Goal: Check status: Check status

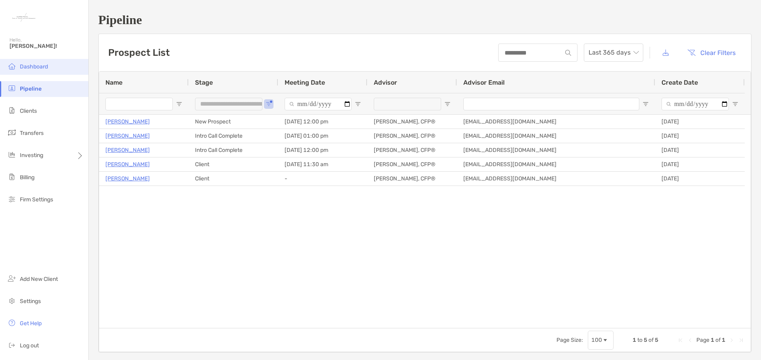
click at [33, 67] on span "Dashboard" at bounding box center [34, 66] width 28 height 7
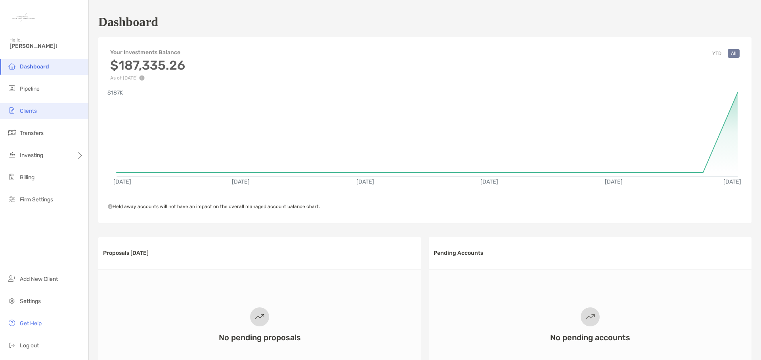
click at [34, 112] on span "Clients" at bounding box center [28, 111] width 17 height 7
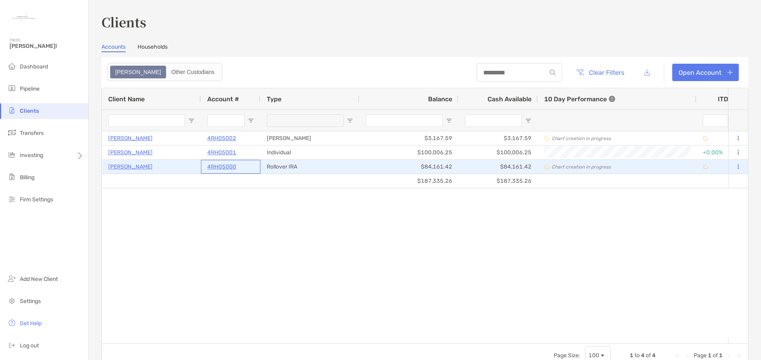
click at [240, 166] on div "4RH05000" at bounding box center [230, 166] width 47 height 13
drag, startPoint x: 239, startPoint y: 167, endPoint x: 217, endPoint y: 169, distance: 22.3
click at [217, 169] on div "4RH05000" at bounding box center [230, 166] width 47 height 13
click at [222, 168] on p "4RH05000" at bounding box center [221, 167] width 29 height 10
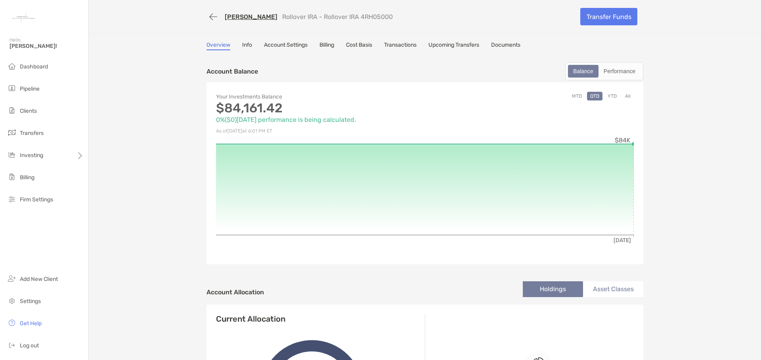
click at [402, 46] on link "Transactions" at bounding box center [400, 46] width 32 height 9
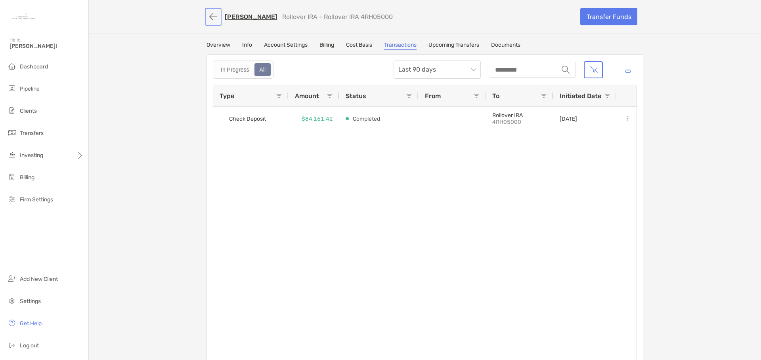
click at [210, 17] on button "button" at bounding box center [212, 17] width 13 height 15
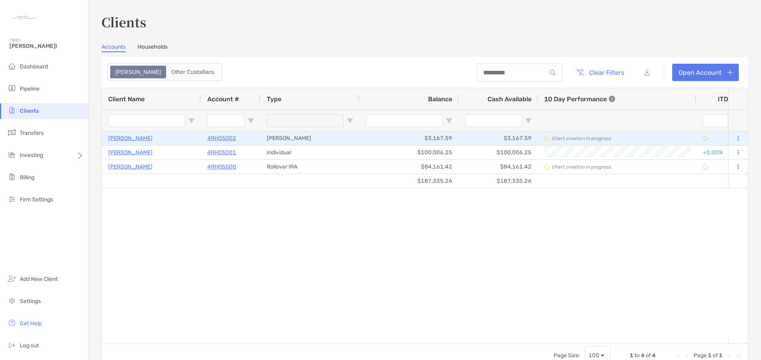
click at [132, 140] on p "[PERSON_NAME]" at bounding box center [130, 138] width 44 height 10
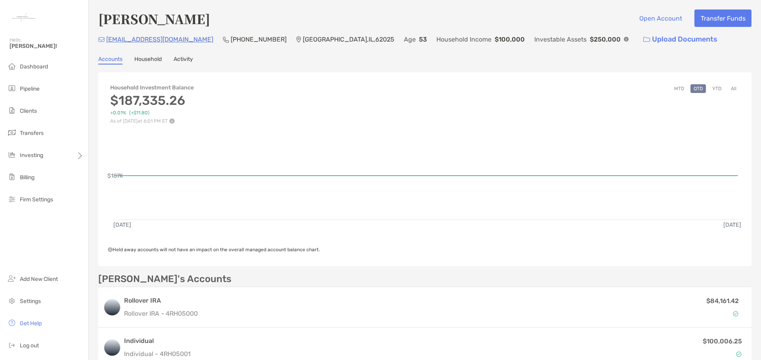
click at [186, 61] on link "Activity" at bounding box center [182, 60] width 19 height 9
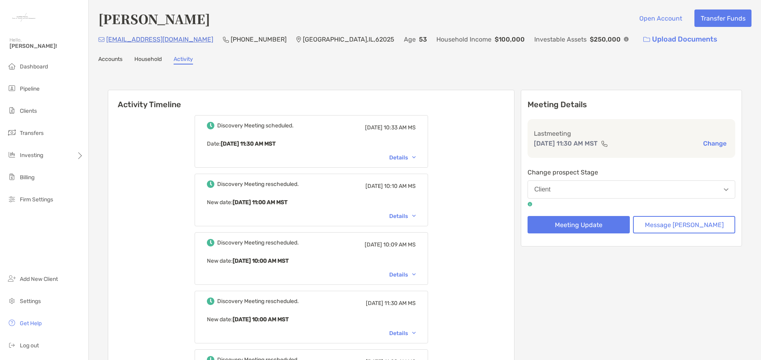
click at [111, 59] on link "Accounts" at bounding box center [110, 60] width 24 height 9
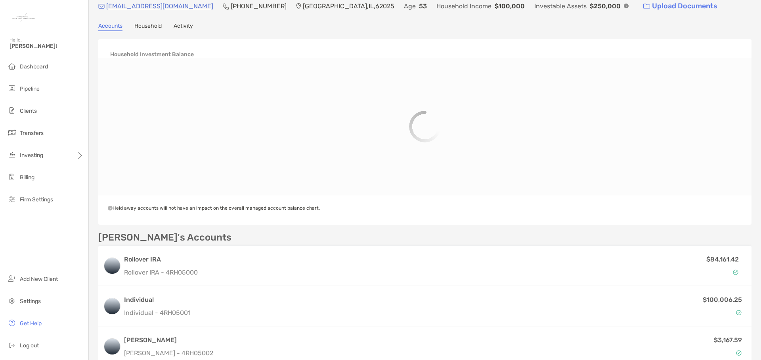
scroll to position [79, 0]
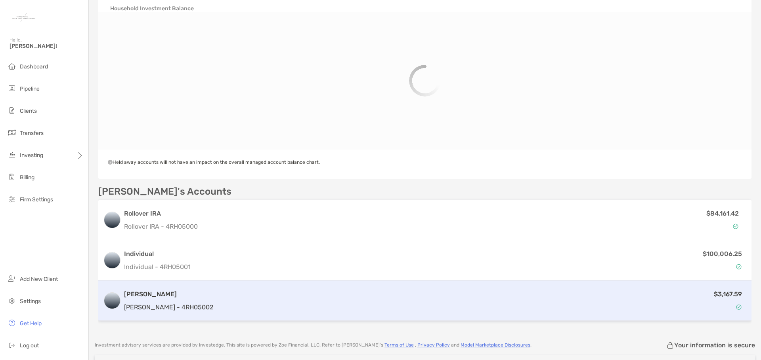
click at [137, 295] on div "[PERSON_NAME] [PERSON_NAME] - 4RH05002 $3,167.59" at bounding box center [424, 301] width 653 height 40
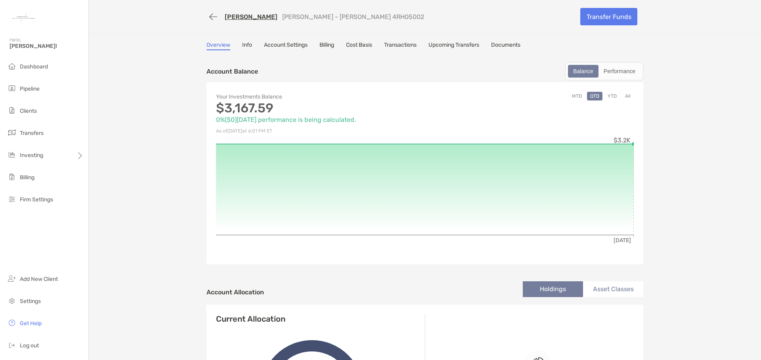
click at [397, 48] on link "Transactions" at bounding box center [400, 46] width 32 height 9
